Goal: Task Accomplishment & Management: Use online tool/utility

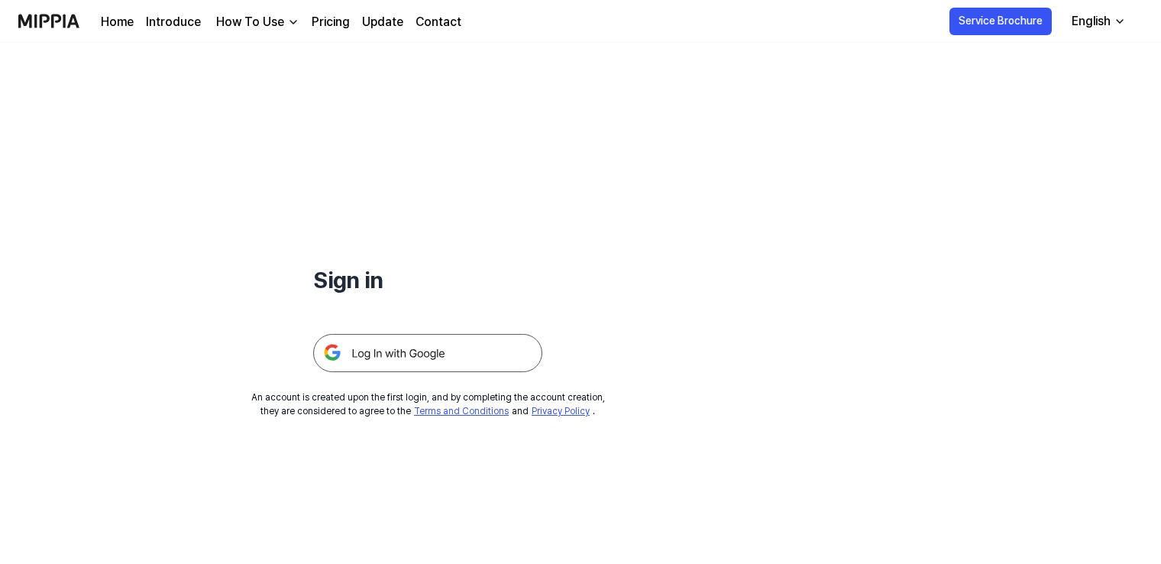
click at [437, 359] on img at bounding box center [427, 353] width 229 height 38
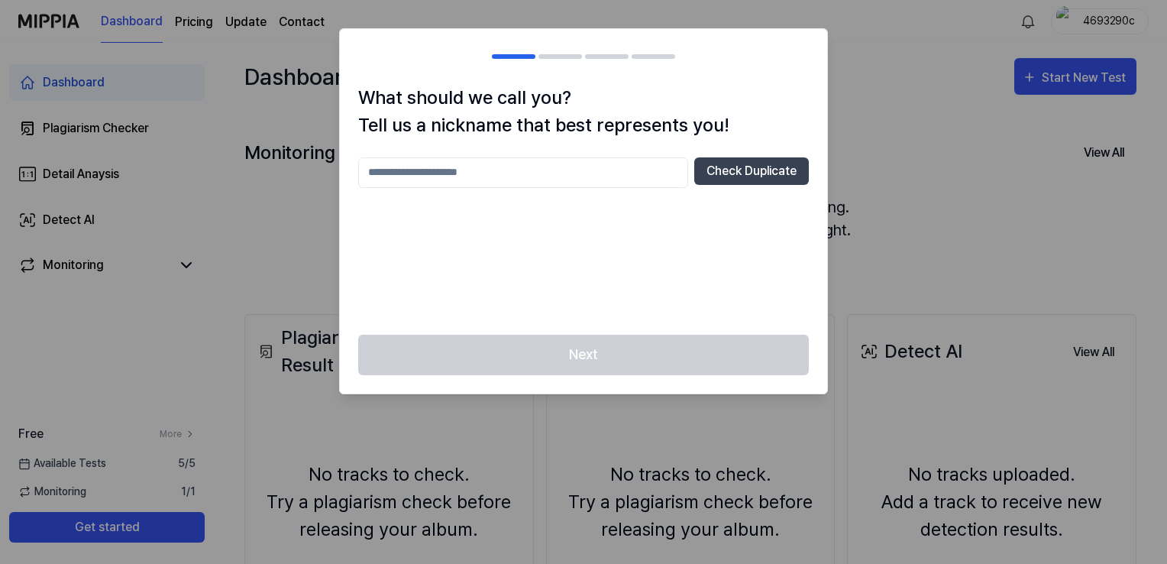
click at [837, 121] on div at bounding box center [583, 282] width 1167 height 564
click at [889, 167] on div at bounding box center [583, 282] width 1167 height 564
click at [305, 57] on div at bounding box center [583, 282] width 1167 height 564
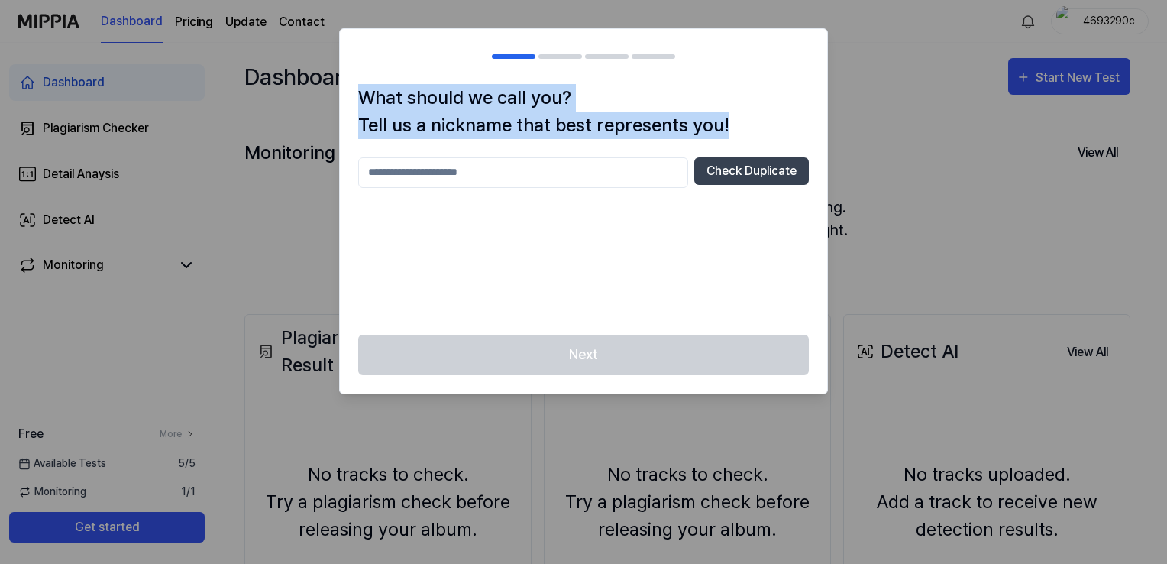
drag, startPoint x: 908, startPoint y: 189, endPoint x: 636, endPoint y: 163, distance: 272.4
click at [636, 163] on body "Dashboard Pricing Update Contact 4693290c Dashboard Plagiarism Checker Detail A…" at bounding box center [580, 282] width 1161 height 564
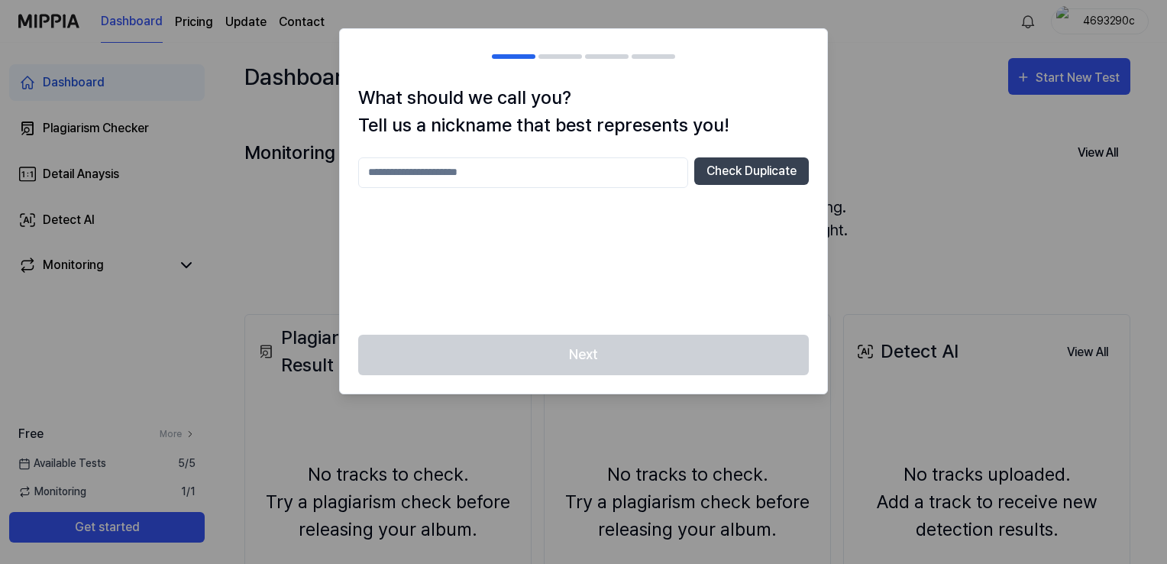
click at [636, 163] on input "text" at bounding box center [523, 172] width 330 height 31
type input "**********"
click at [760, 176] on button "Check Duplicate" at bounding box center [751, 171] width 115 height 28
click at [924, 218] on div at bounding box center [583, 282] width 1167 height 564
click at [552, 172] on input "text" at bounding box center [523, 172] width 330 height 31
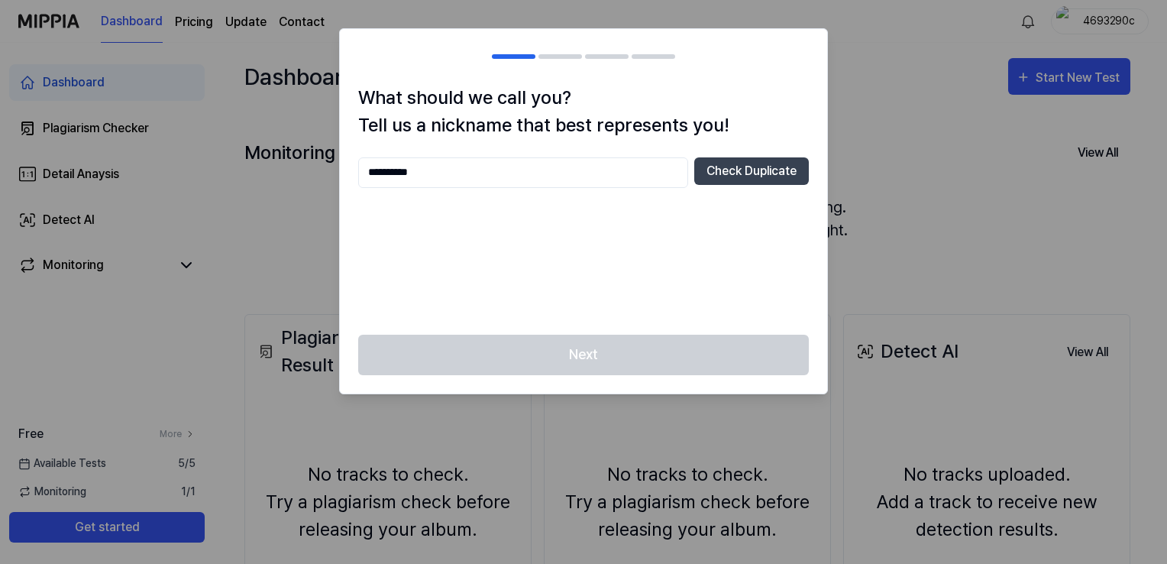
type input "**********"
click at [734, 165] on button "Check Duplicate" at bounding box center [751, 171] width 115 height 28
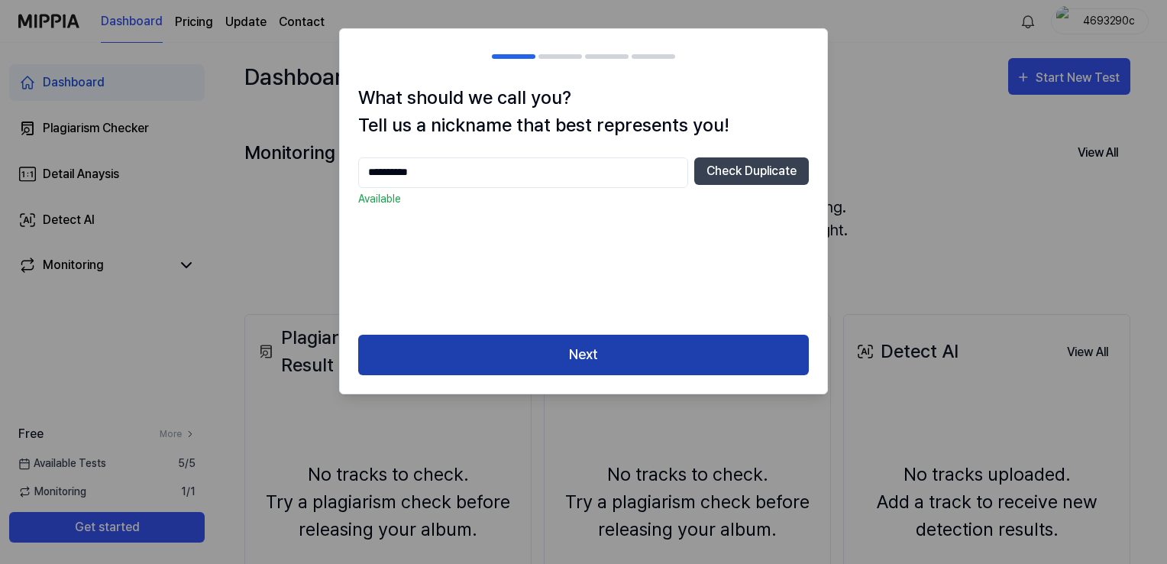
click at [633, 353] on button "Next" at bounding box center [583, 355] width 451 height 40
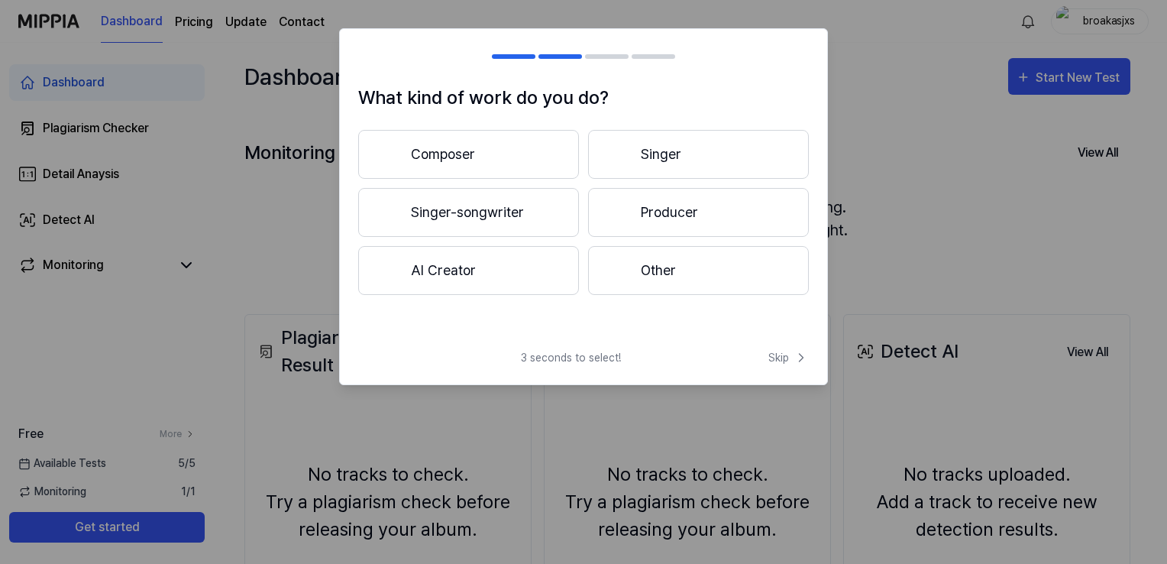
click at [654, 163] on button "Singer" at bounding box center [698, 154] width 221 height 49
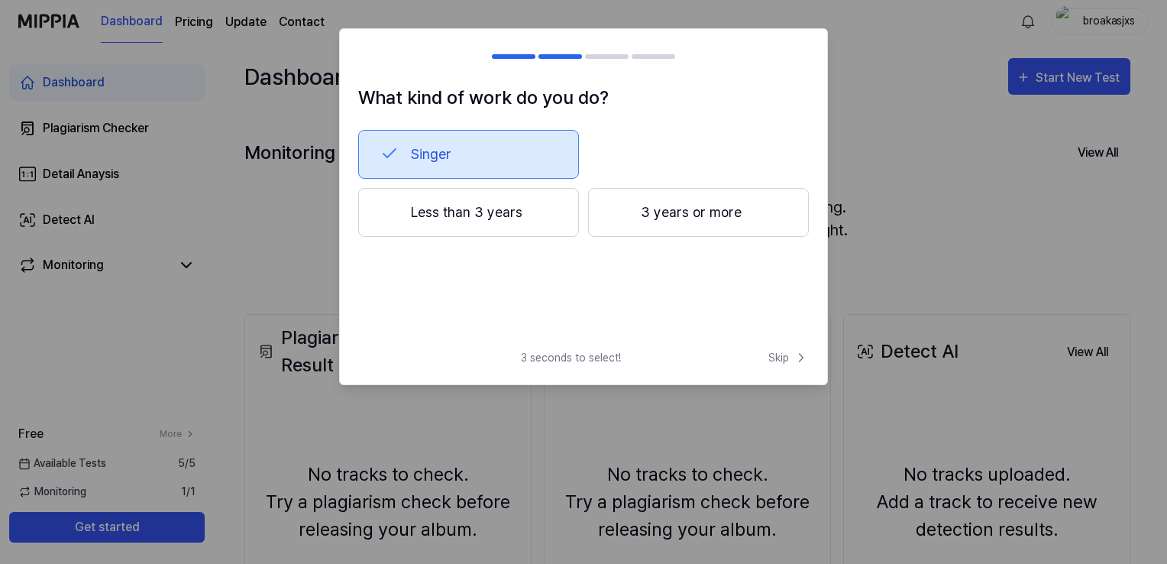
click at [669, 218] on button "3 years or more" at bounding box center [698, 212] width 221 height 49
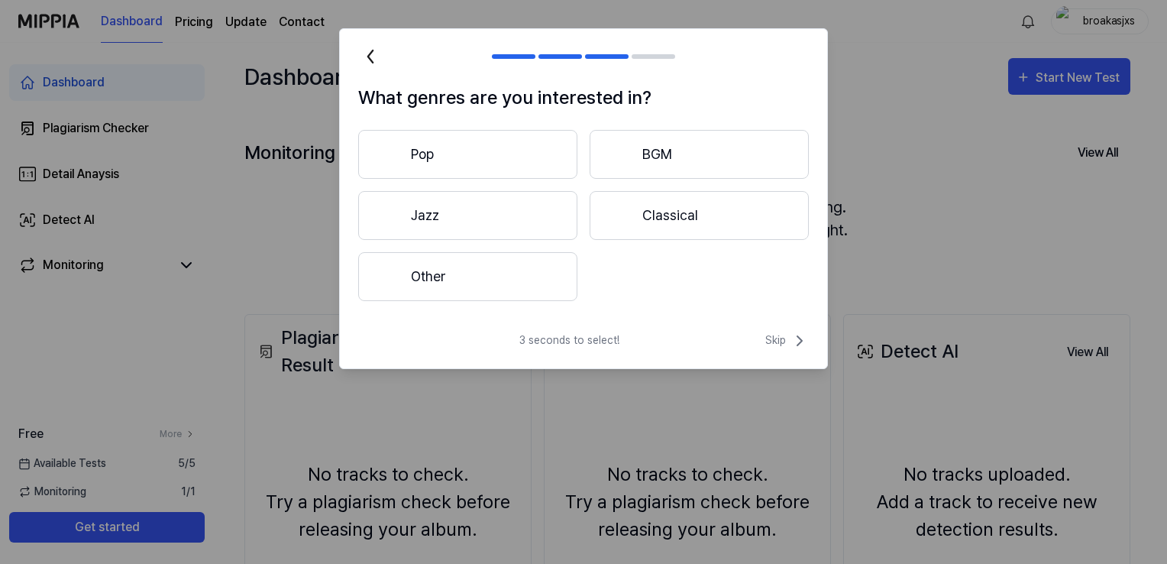
click at [524, 286] on button "Other" at bounding box center [467, 276] width 219 height 49
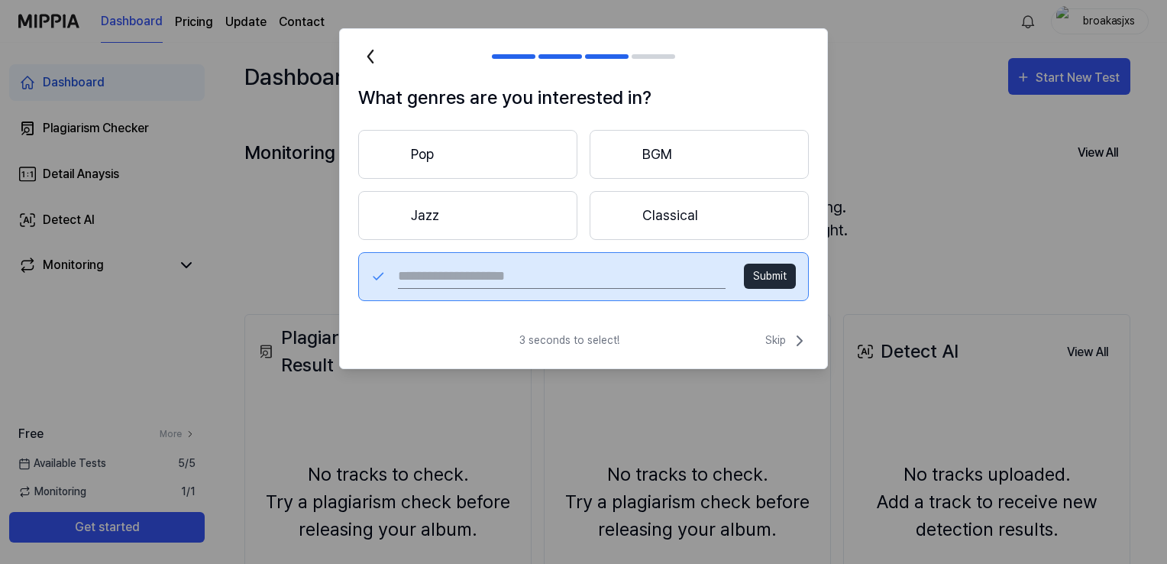
click at [583, 193] on div "Pop BGM Jazz Classical Submit" at bounding box center [583, 215] width 451 height 171
click at [531, 209] on button "Jazz" at bounding box center [467, 215] width 219 height 49
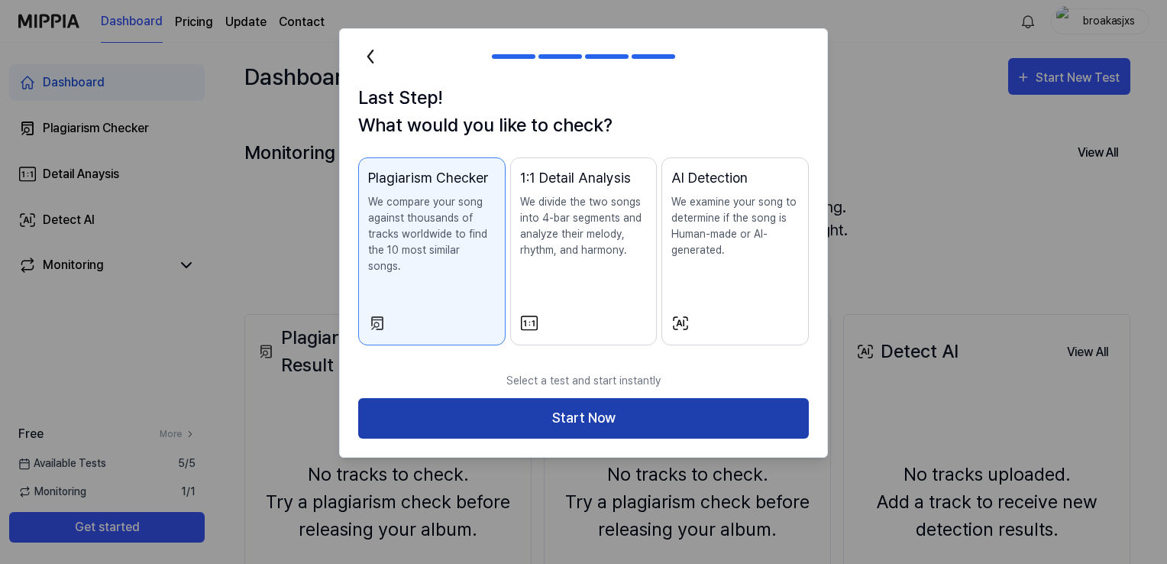
click at [697, 399] on button "Start Now" at bounding box center [583, 418] width 451 height 40
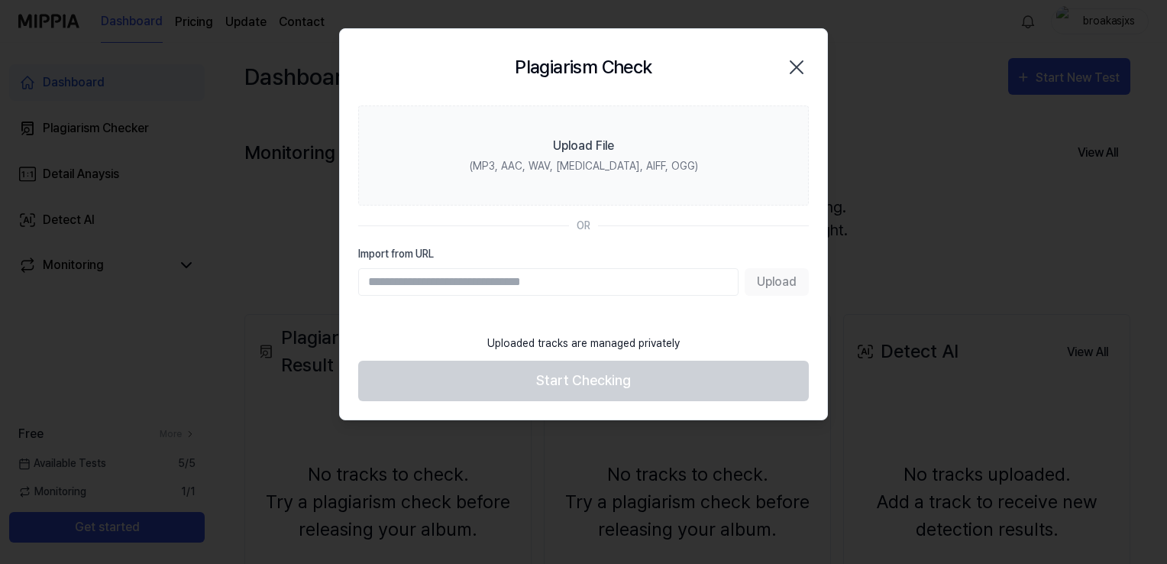
click at [801, 61] on icon "button" at bounding box center [797, 67] width 12 height 12
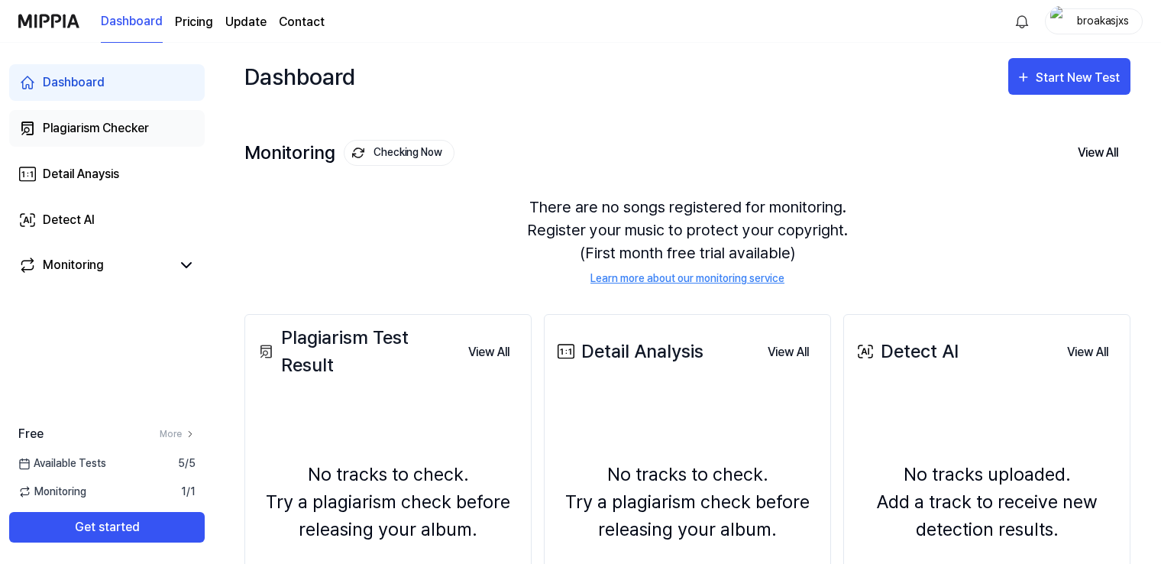
click at [81, 131] on div "Plagiarism Checker" at bounding box center [96, 128] width 106 height 18
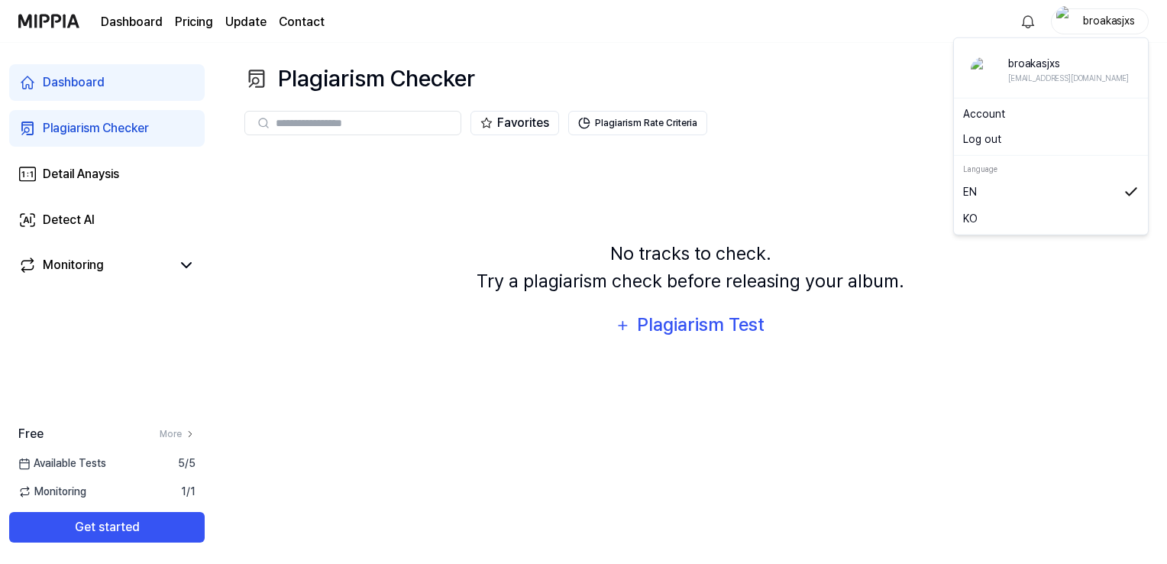
click at [1118, 21] on div "broakasjxs" at bounding box center [1110, 20] width 60 height 17
click at [1045, 108] on link "Account" at bounding box center [1051, 114] width 176 height 16
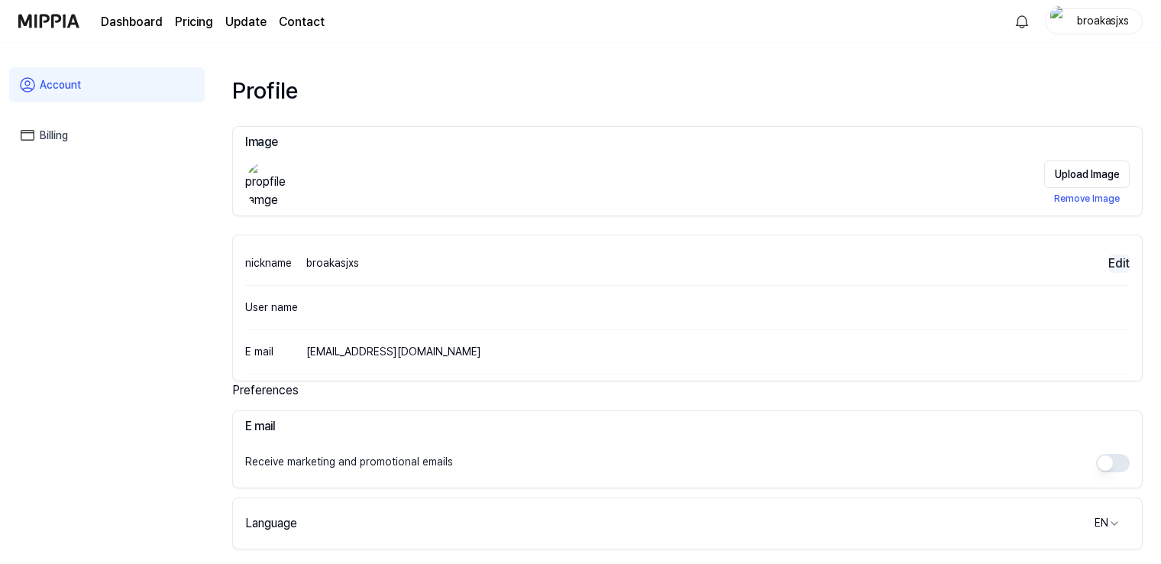
click at [1129, 266] on button "Edit" at bounding box center [1119, 263] width 21 height 18
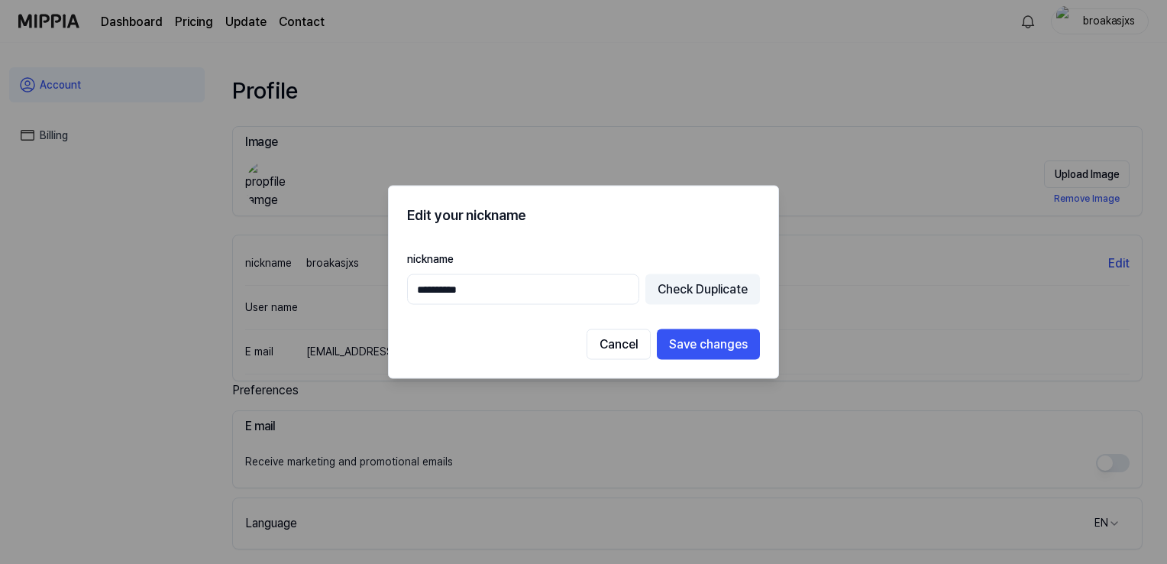
drag, startPoint x: 490, startPoint y: 287, endPoint x: 325, endPoint y: 290, distance: 165.0
click at [325, 290] on body "**********" at bounding box center [580, 282] width 1161 height 564
type input "**********"
click at [662, 292] on button "Check Duplicate" at bounding box center [703, 289] width 115 height 31
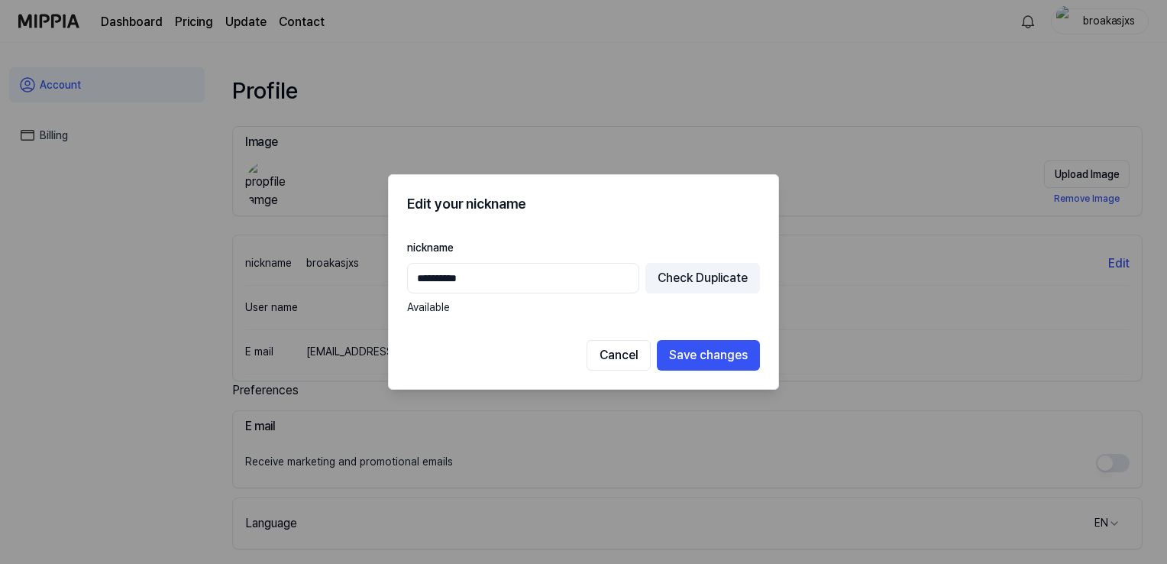
click at [476, 278] on input "**********" at bounding box center [523, 278] width 232 height 31
click at [717, 352] on button "Save changes" at bounding box center [708, 355] width 103 height 31
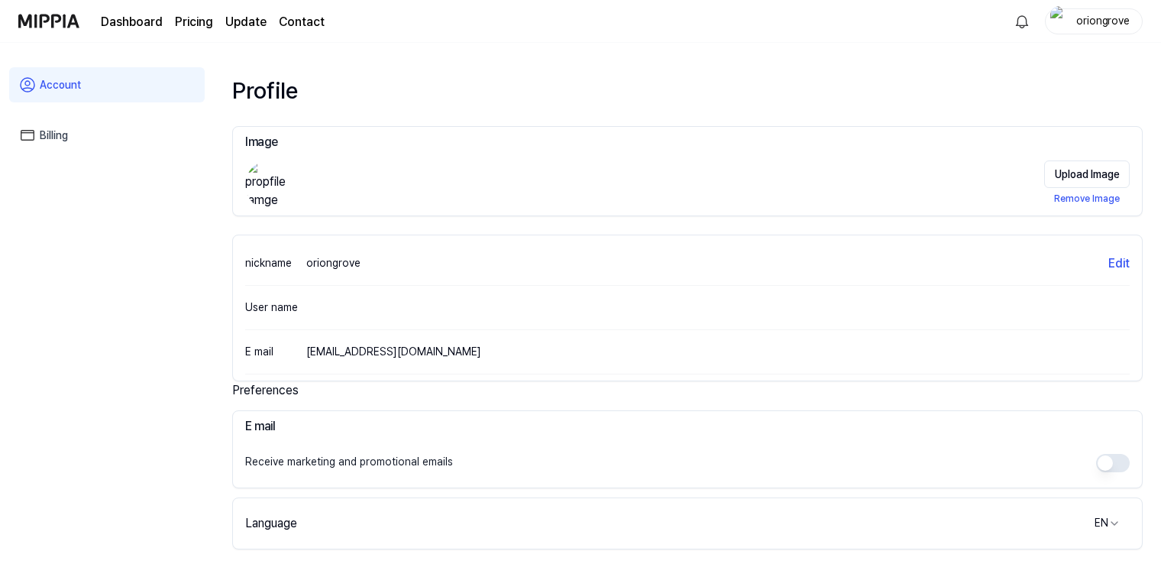
click at [131, 21] on link "Dashboard" at bounding box center [132, 22] width 62 height 18
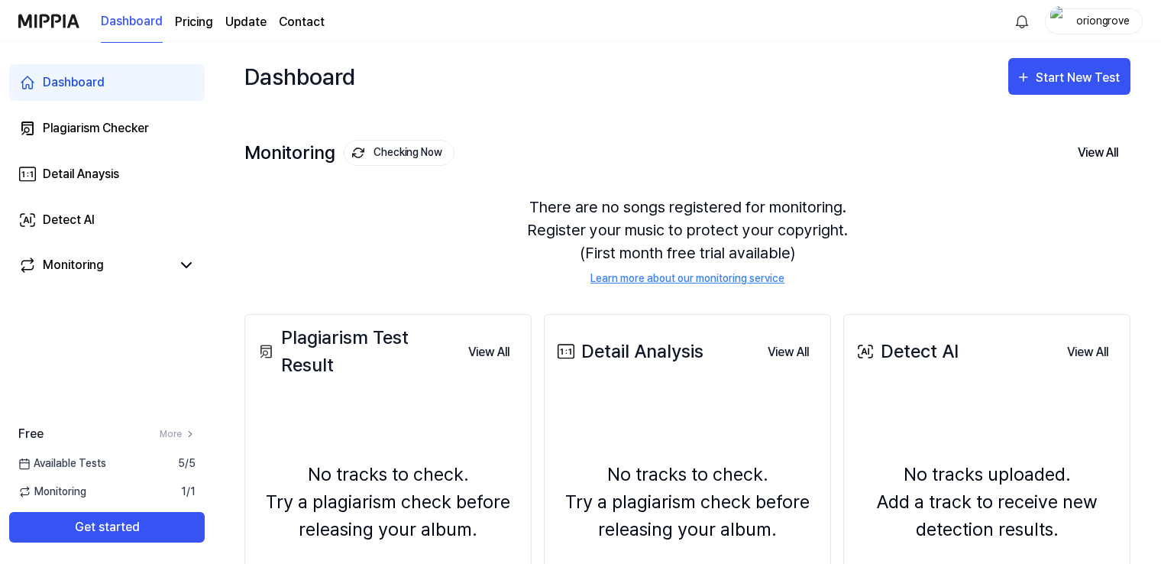
click at [1112, 8] on div "oriongrove" at bounding box center [1094, 21] width 98 height 26
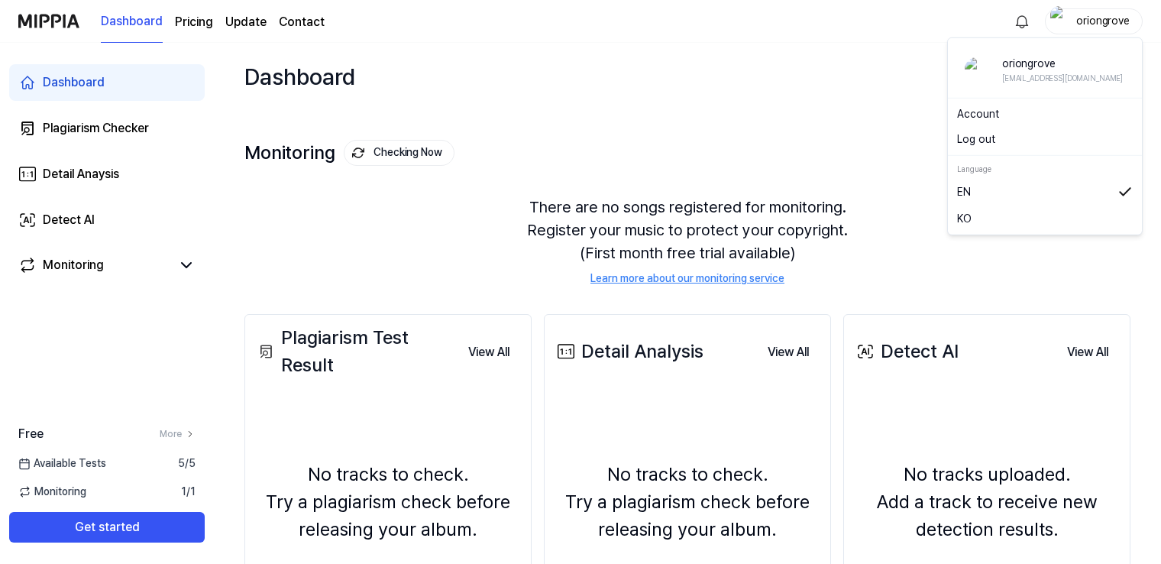
click at [995, 142] on button "Log out" at bounding box center [1045, 139] width 176 height 16
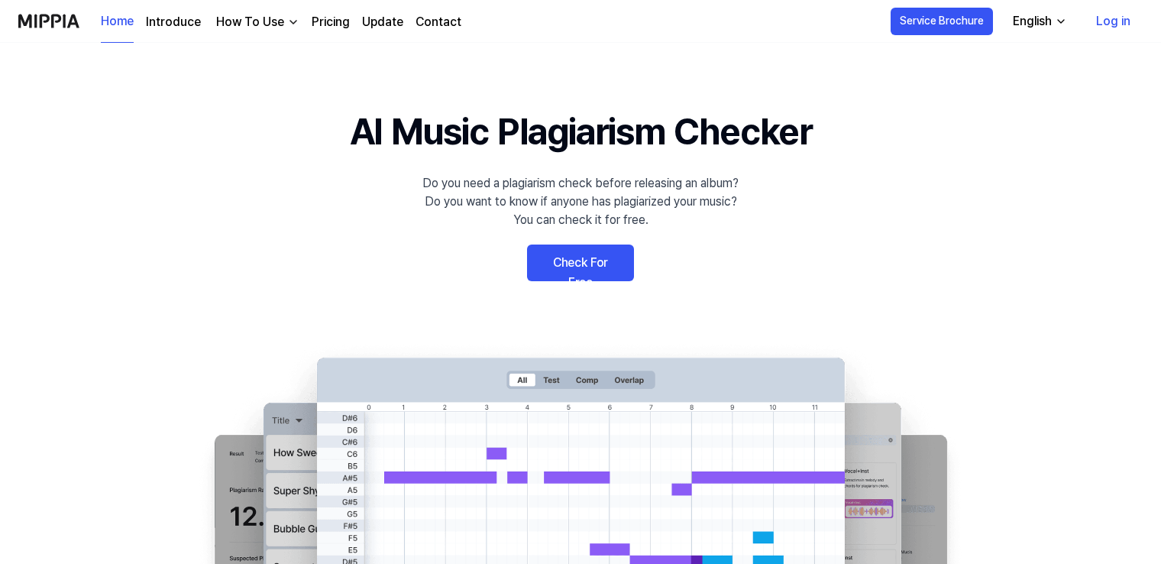
click at [1120, 19] on link "Log in" at bounding box center [1113, 21] width 59 height 43
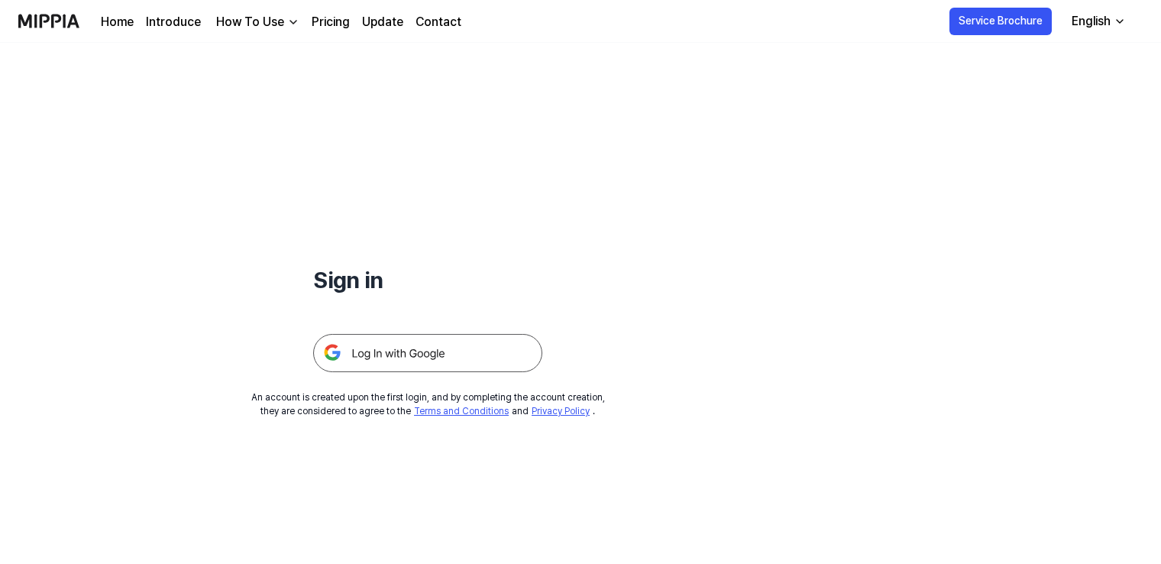
click at [440, 353] on img at bounding box center [427, 353] width 229 height 38
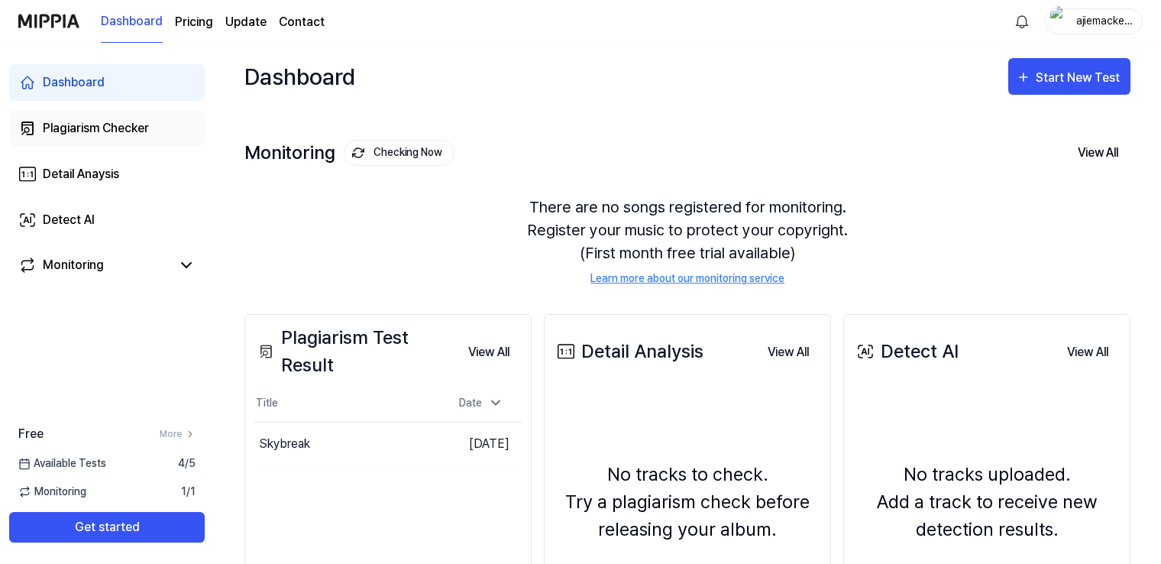
click at [95, 129] on div "Plagiarism Checker" at bounding box center [96, 128] width 106 height 18
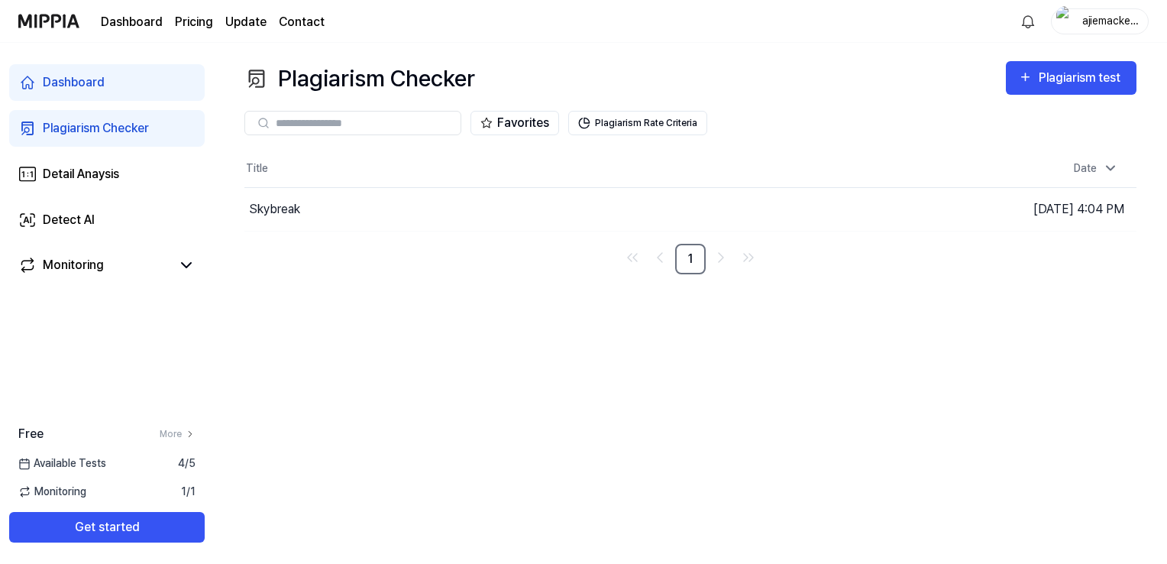
click at [182, 464] on span "4 / 5" at bounding box center [187, 463] width 18 height 16
click at [175, 439] on link "More" at bounding box center [178, 434] width 36 height 14
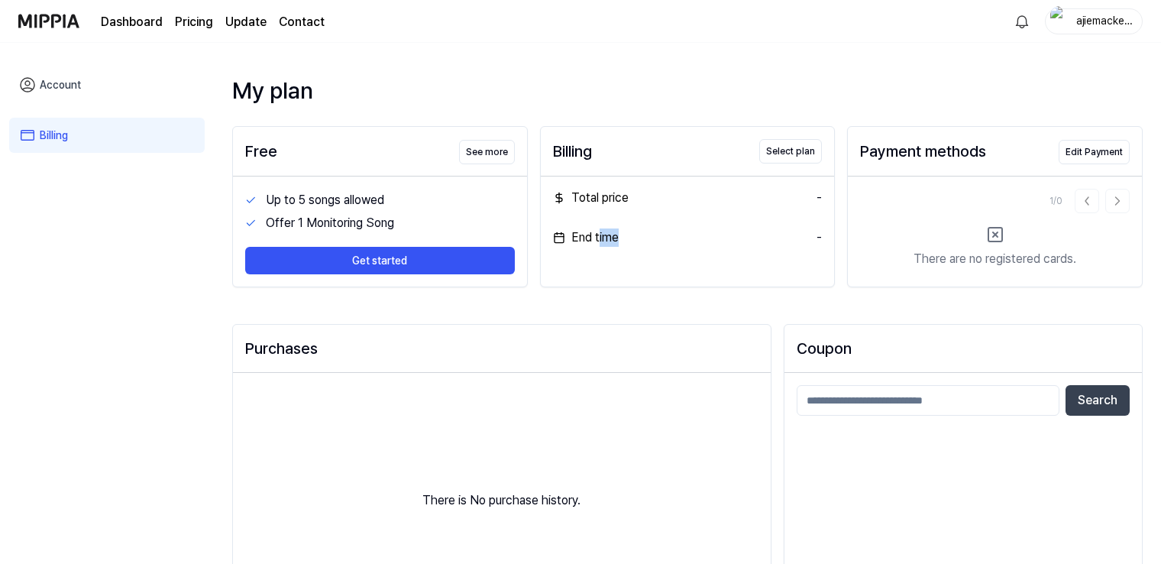
drag, startPoint x: 599, startPoint y: 235, endPoint x: 617, endPoint y: 236, distance: 18.4
click at [617, 236] on div "End time" at bounding box center [586, 237] width 66 height 18
drag, startPoint x: 617, startPoint y: 236, endPoint x: 672, endPoint y: 243, distance: 54.7
click at [667, 243] on div "End time -" at bounding box center [688, 237] width 270 height 18
drag, startPoint x: 825, startPoint y: 235, endPoint x: 555, endPoint y: 209, distance: 270.9
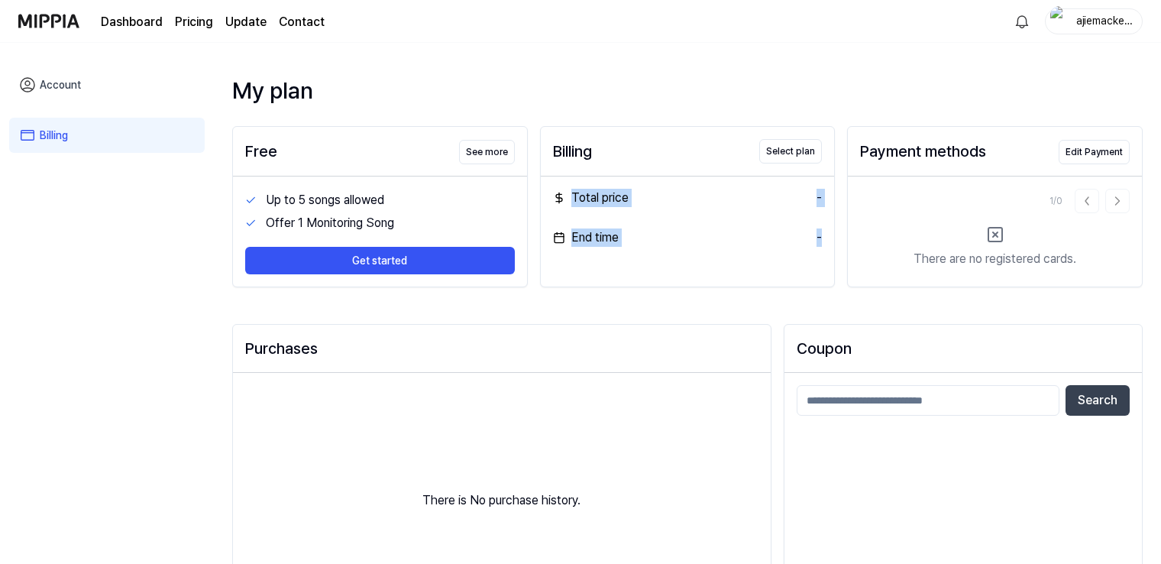
click at [555, 209] on div "Total price - End time -" at bounding box center [688, 217] width 294 height 83
drag, startPoint x: 555, startPoint y: 209, endPoint x: 525, endPoint y: 270, distance: 68.3
click at [525, 270] on div "Up to 5 songs allowed Offer 1 Monitoring Song Get started" at bounding box center [380, 231] width 294 height 110
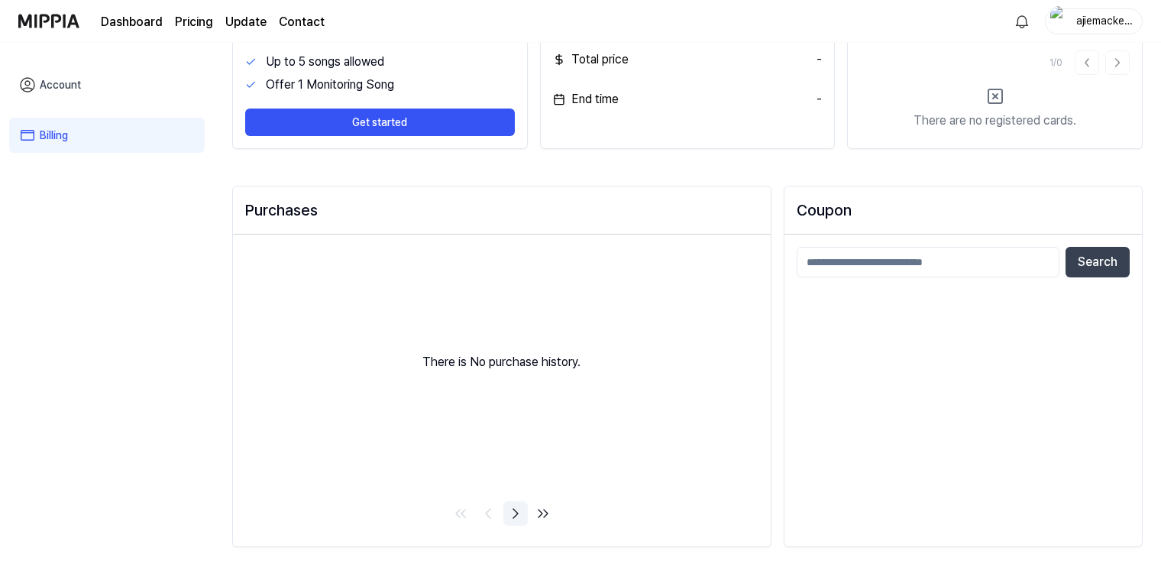
click at [511, 516] on icon "Go to next page" at bounding box center [516, 513] width 18 height 18
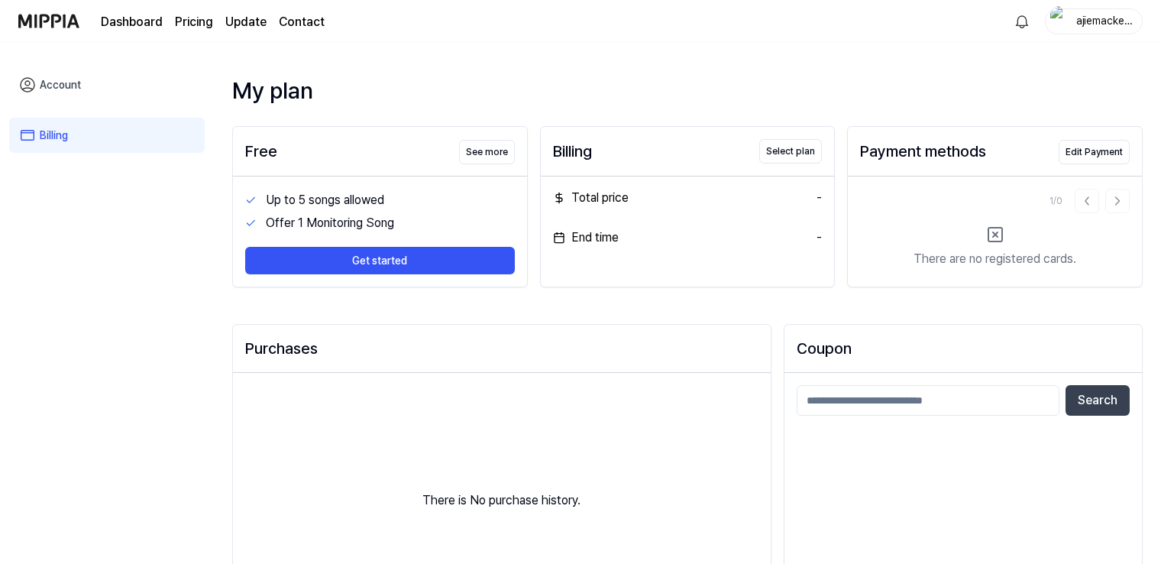
click at [57, 92] on link "Account" at bounding box center [107, 84] width 196 height 35
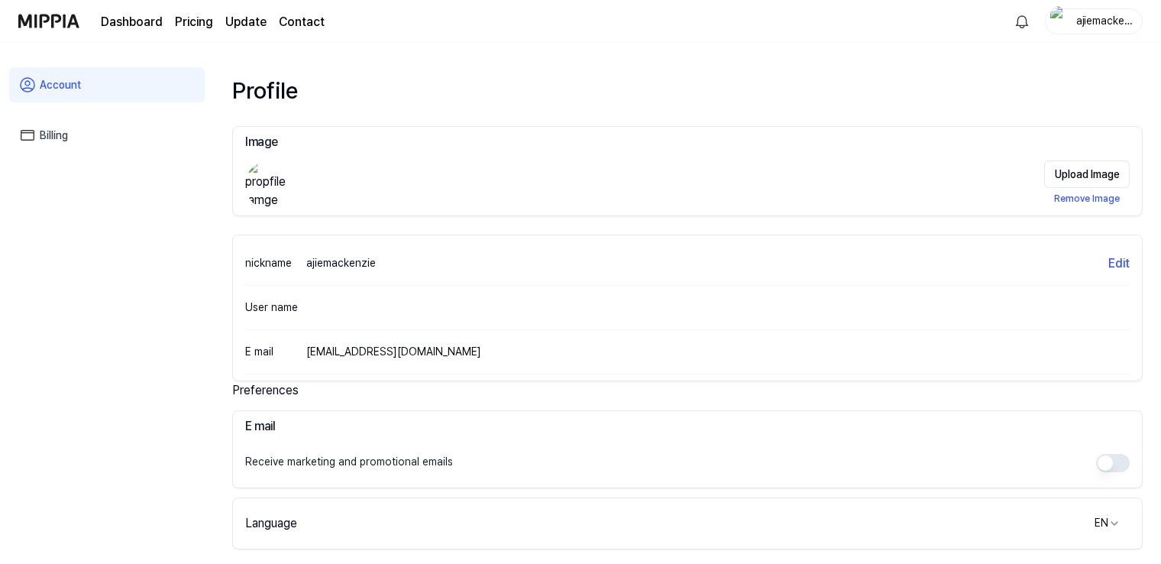
click at [151, 21] on link "Dashboard" at bounding box center [132, 22] width 62 height 18
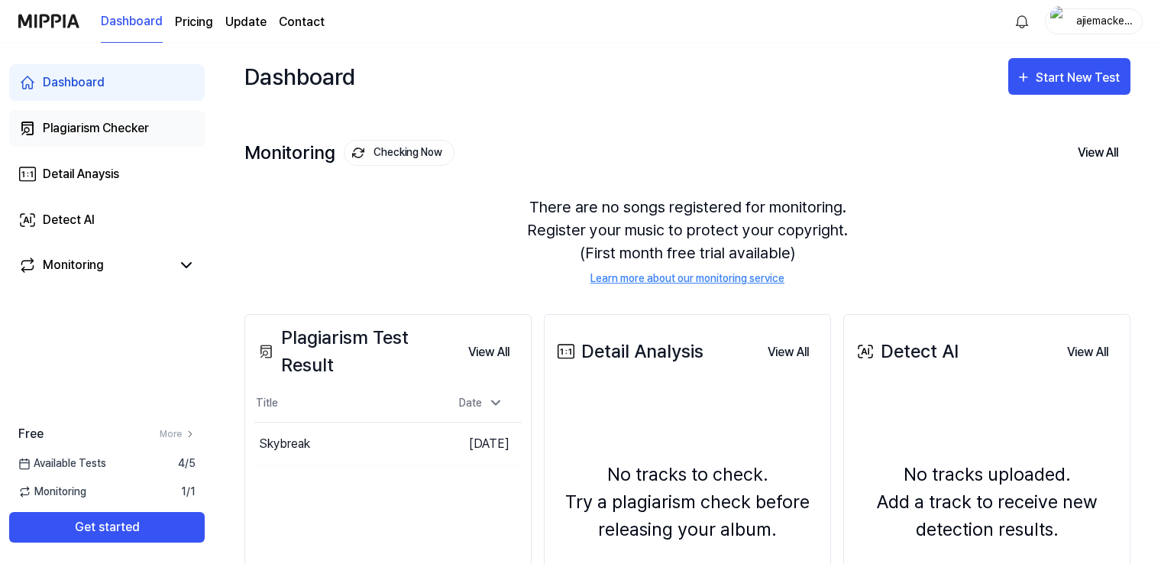
click at [66, 128] on div "Plagiarism Checker" at bounding box center [96, 128] width 106 height 18
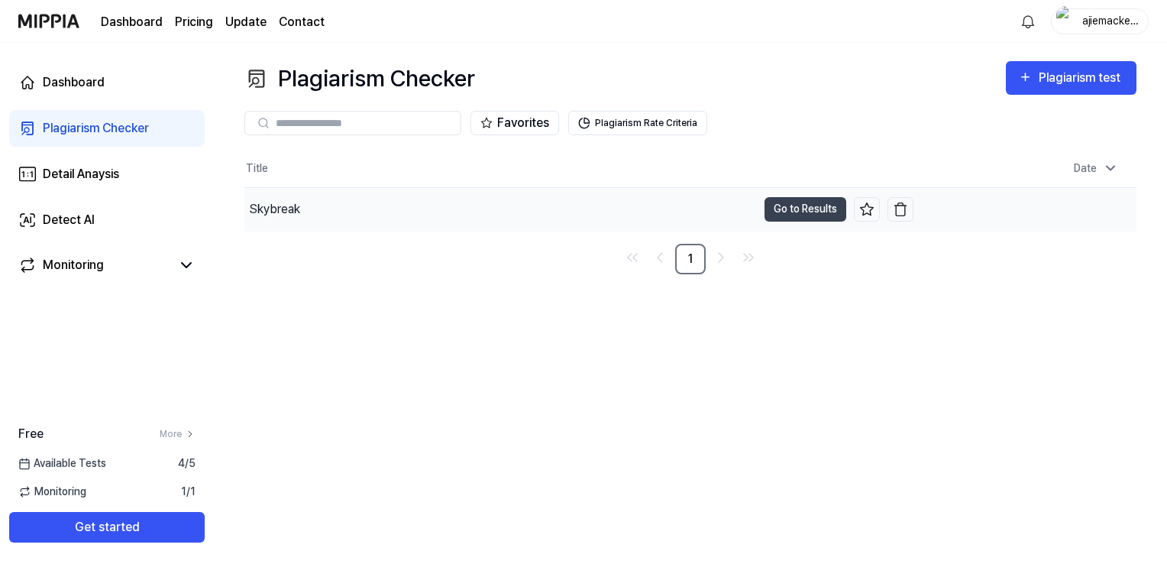
click at [280, 205] on div "Skybreak" at bounding box center [274, 209] width 51 height 18
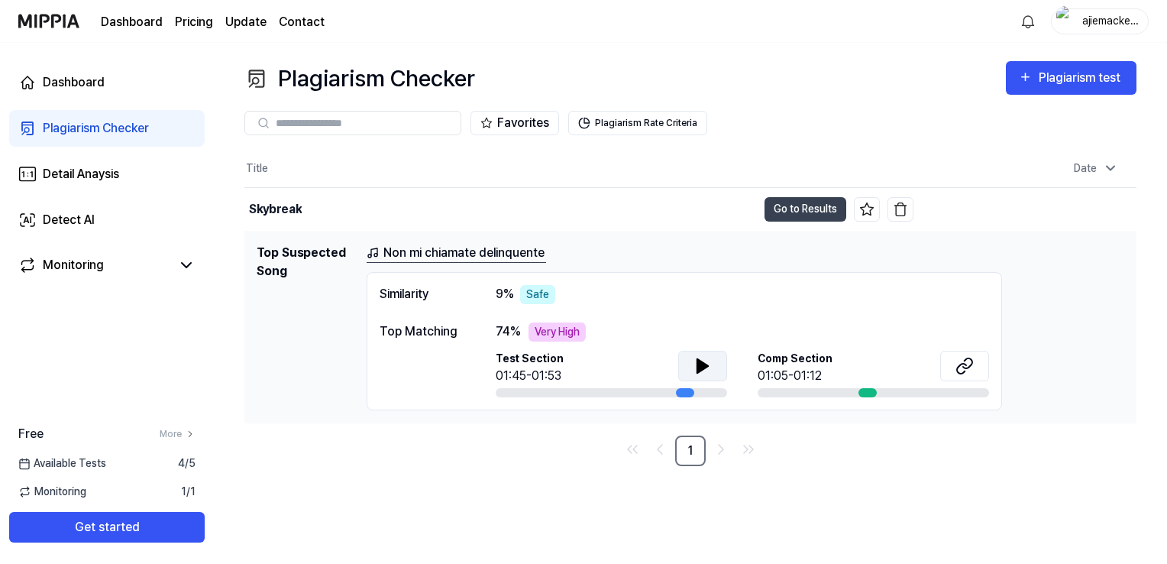
click at [700, 367] on icon at bounding box center [703, 366] width 11 height 14
click at [700, 367] on icon at bounding box center [699, 365] width 3 height 12
click at [695, 363] on icon at bounding box center [703, 366] width 18 height 18
click at [678, 351] on button at bounding box center [702, 366] width 49 height 31
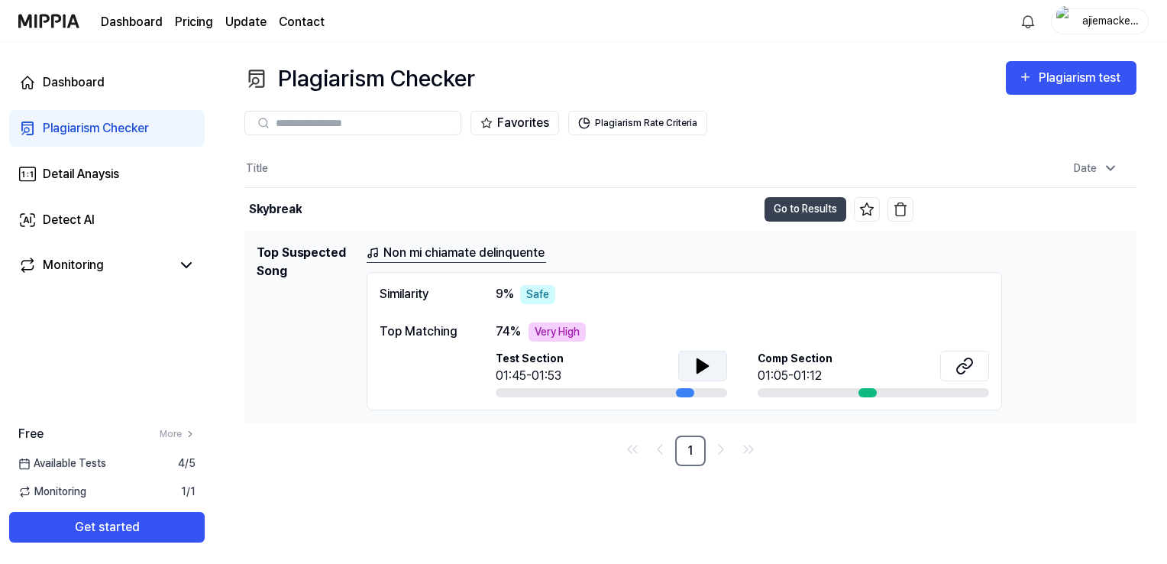
click at [698, 361] on icon at bounding box center [703, 366] width 11 height 14
click at [694, 367] on icon at bounding box center [703, 366] width 18 height 18
click at [678, 351] on button at bounding box center [702, 366] width 49 height 31
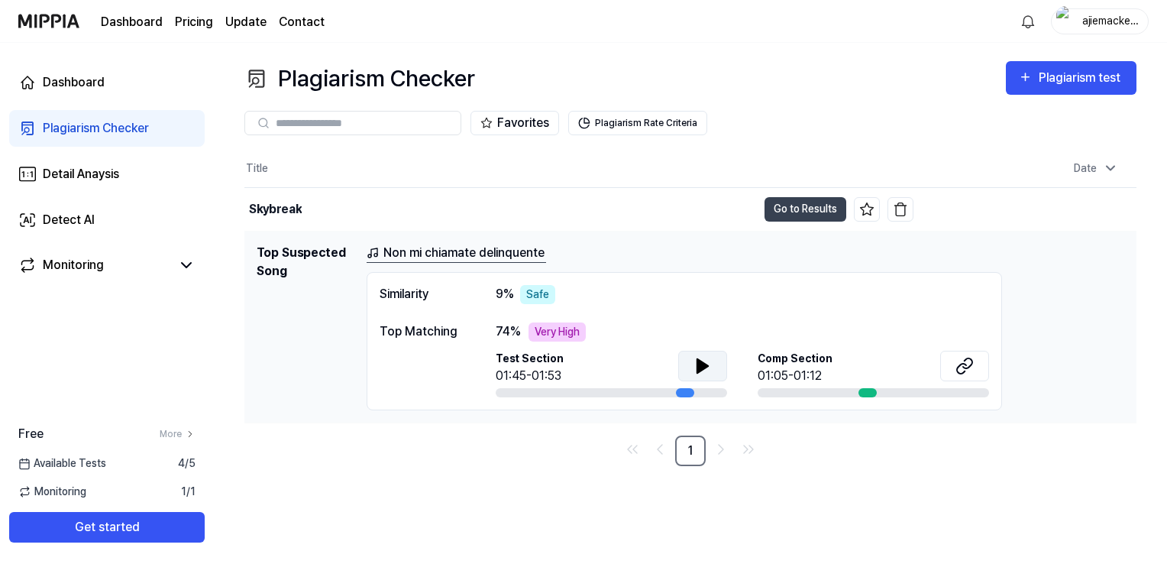
click at [698, 371] on icon at bounding box center [703, 366] width 11 height 14
click at [678, 351] on button at bounding box center [702, 366] width 49 height 31
click at [715, 448] on icon "Go to next page" at bounding box center [721, 449] width 18 height 18
click at [278, 206] on div "Skybreak" at bounding box center [275, 209] width 53 height 18
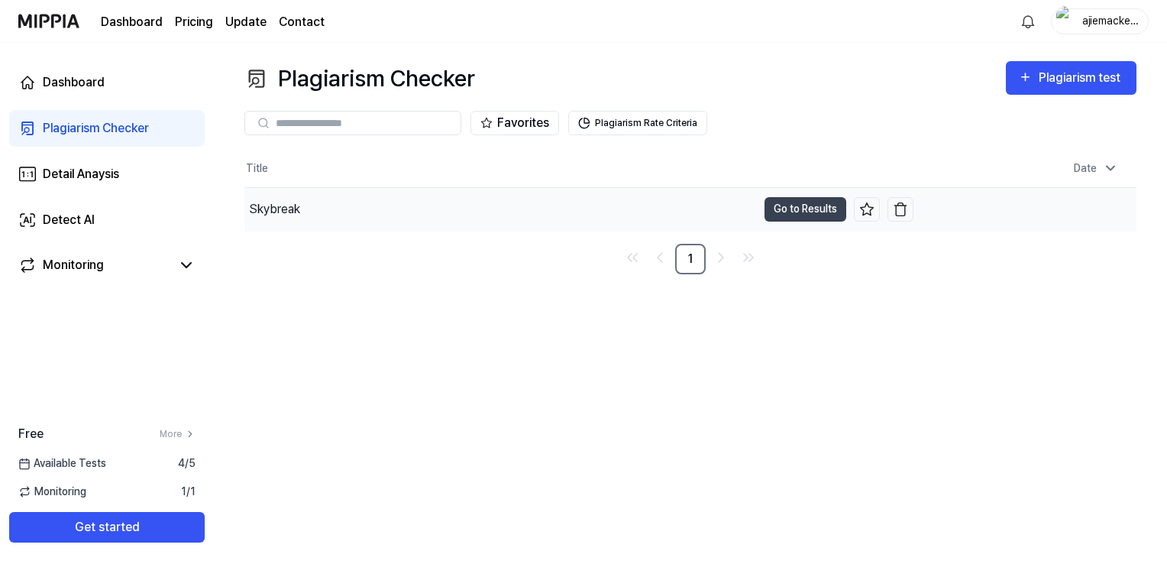
click at [278, 206] on div "Skybreak" at bounding box center [274, 209] width 51 height 18
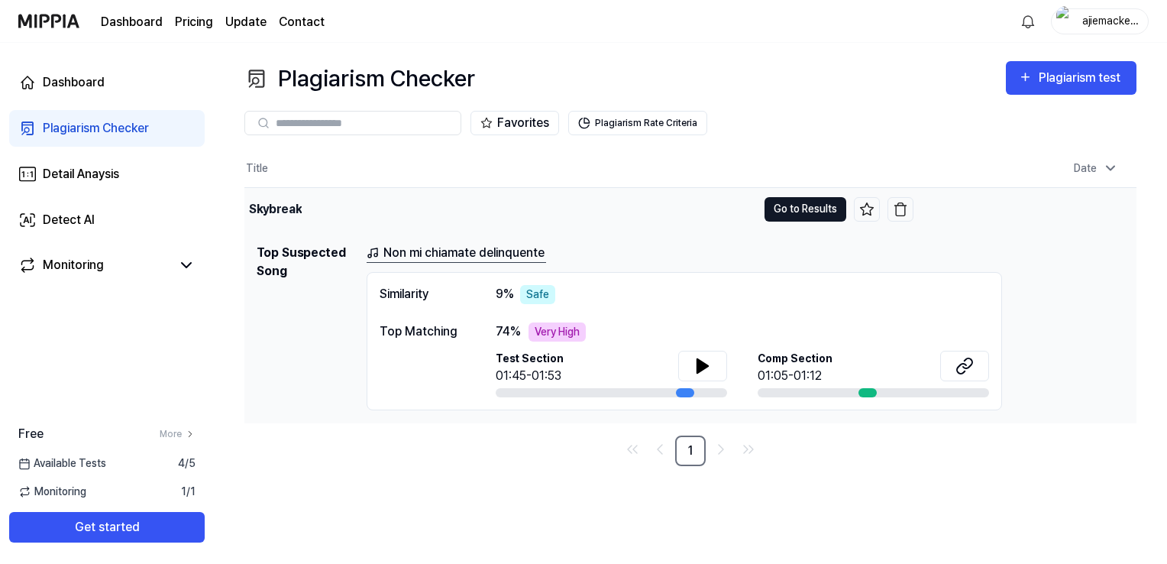
click at [806, 202] on button "Go to Results" at bounding box center [806, 209] width 82 height 24
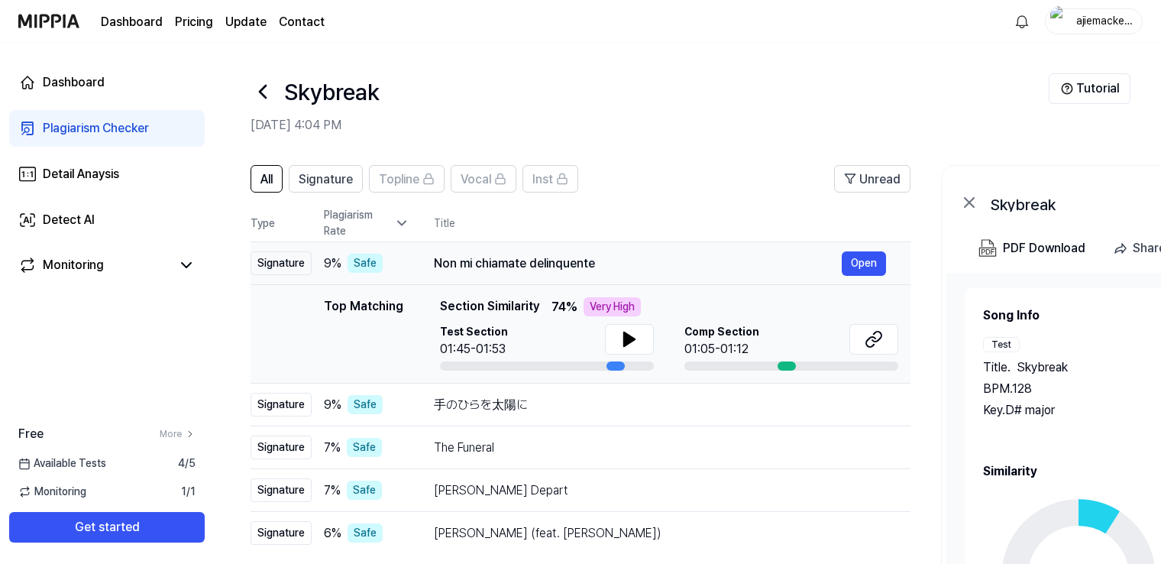
scroll to position [76, 0]
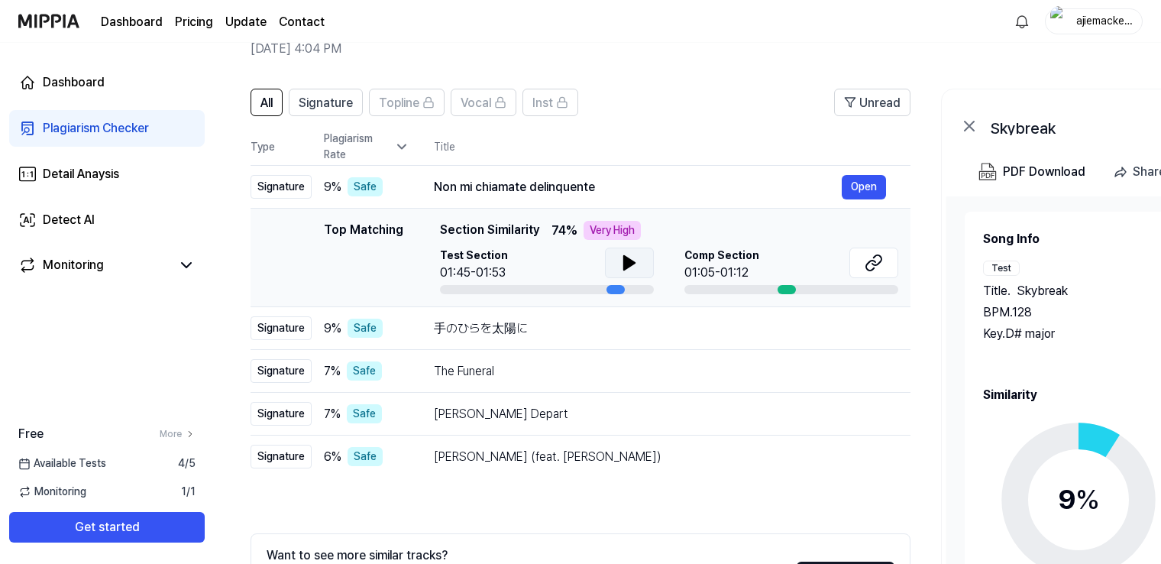
click at [630, 264] on icon at bounding box center [629, 263] width 11 height 14
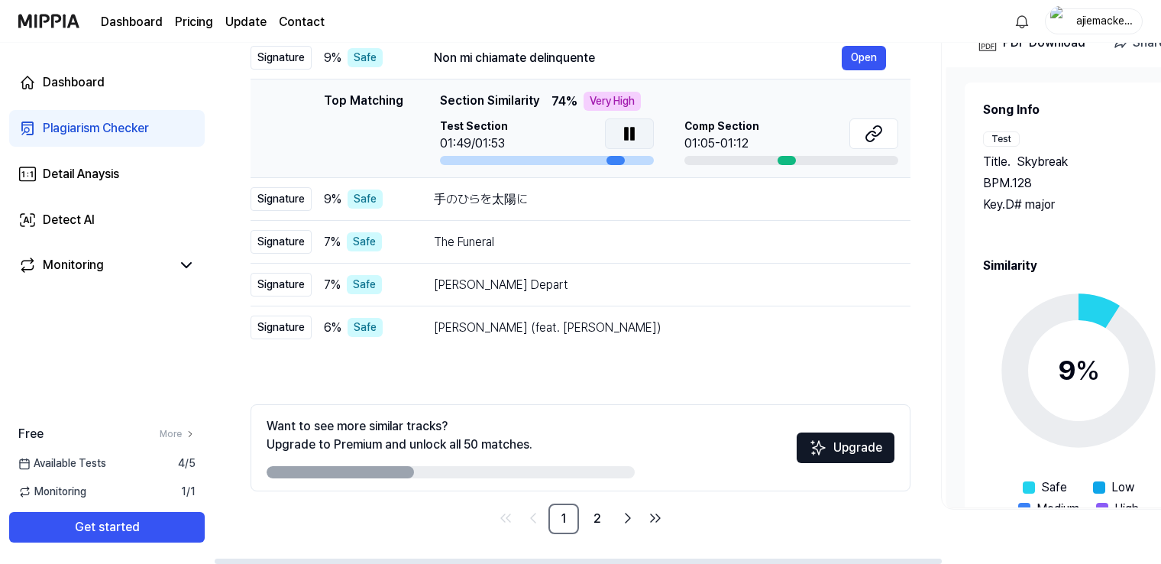
click at [631, 134] on icon at bounding box center [632, 134] width 3 height 12
click at [620, 134] on icon at bounding box center [629, 134] width 18 height 18
click at [539, 189] on div "手のひらを太陽に Open" at bounding box center [660, 199] width 452 height 24
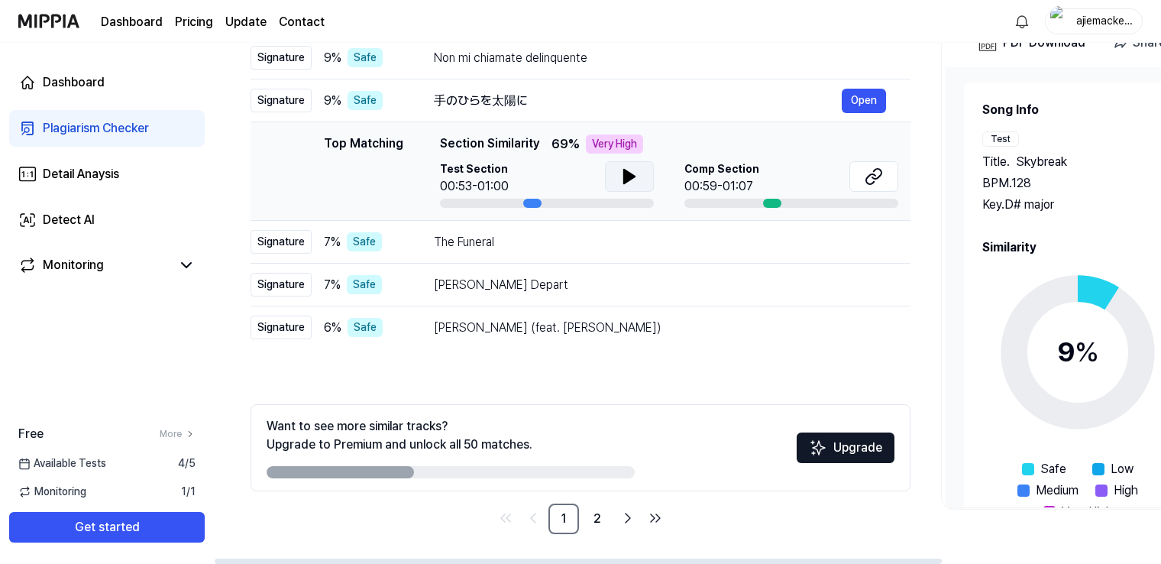
click at [621, 170] on icon at bounding box center [629, 176] width 18 height 18
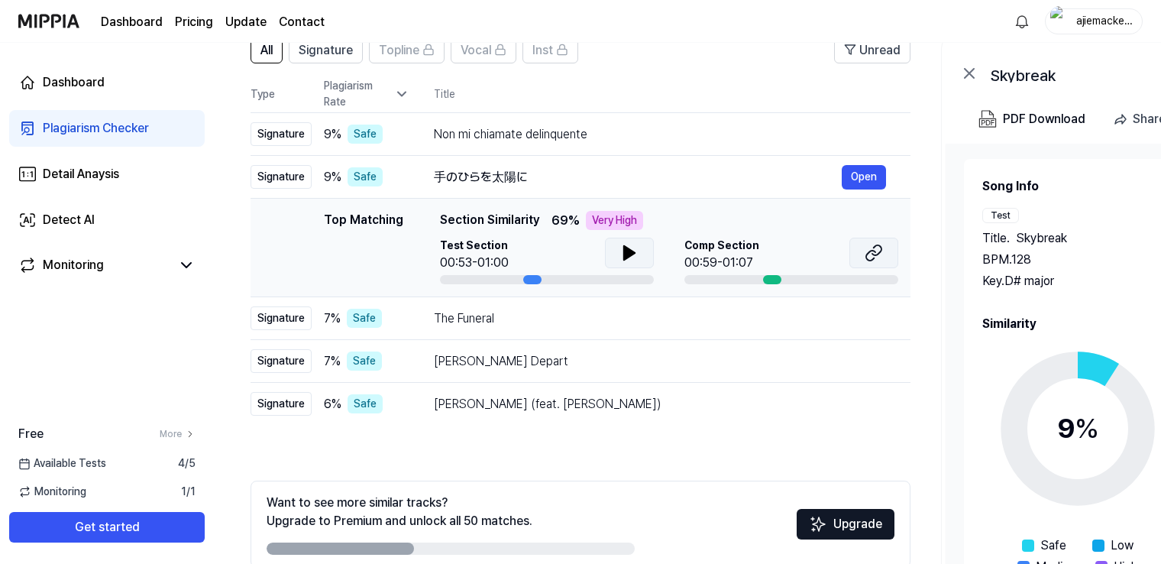
click at [862, 259] on button at bounding box center [874, 253] width 49 height 31
